Goal: Find specific page/section: Find specific page/section

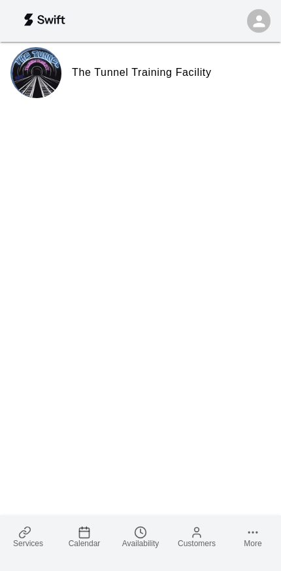
click at [92, 535] on link "Calendar" at bounding box center [84, 537] width 56 height 43
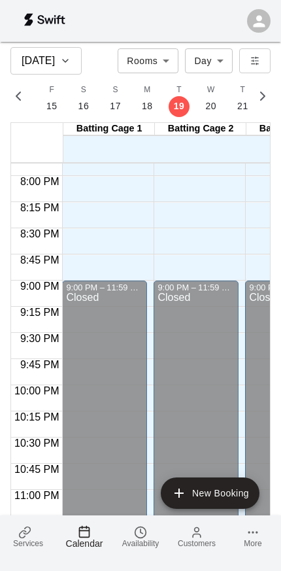
scroll to position [2082, 0]
click at [20, 545] on span "Services" at bounding box center [28, 543] width 30 height 9
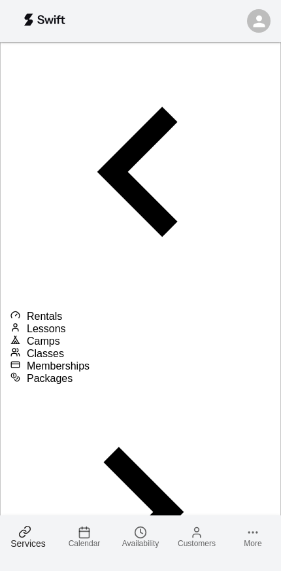
click at [66, 323] on span "Lessons" at bounding box center [46, 328] width 39 height 11
click at [60, 336] on span "Camps" at bounding box center [43, 341] width 33 height 11
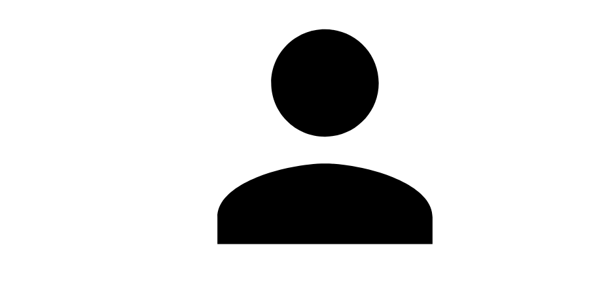
scroll to position [1553, 0]
